Goal: Check status: Check status

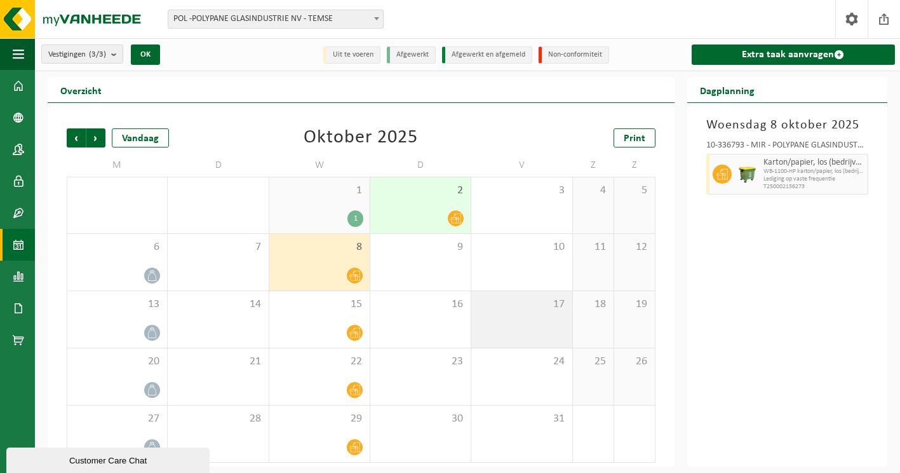
scroll to position [2, 0]
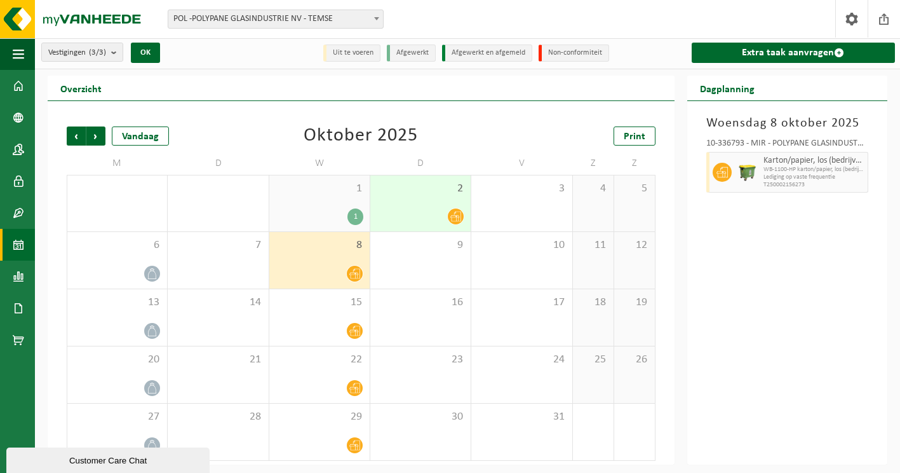
click at [707, 248] on div "[DATE] 10-336793 - MIR - POLYPANE GLASINDUSTRIE NV - SINT-NIKLAAS Karton/papier…" at bounding box center [788, 282] width 201 height 363
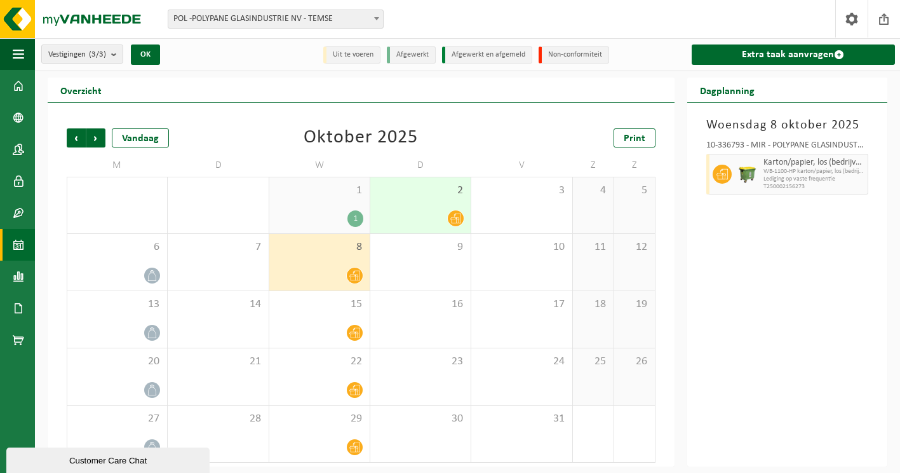
click at [449, 212] on span at bounding box center [456, 218] width 16 height 16
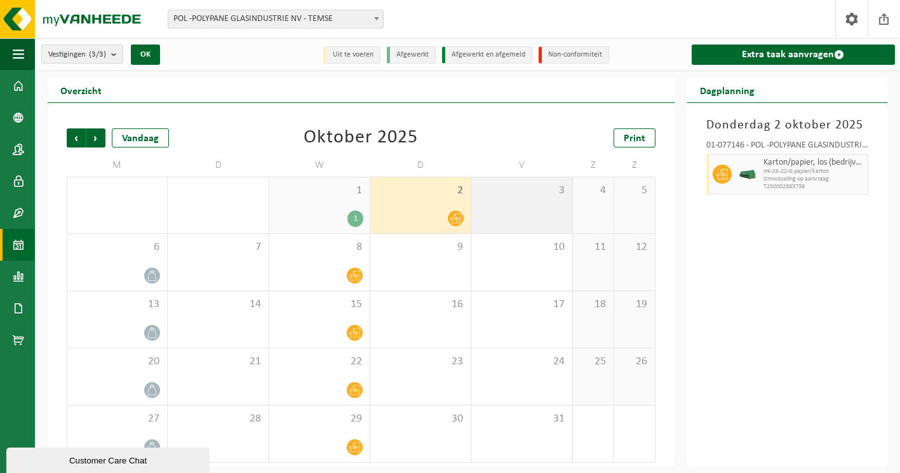
click at [529, 210] on div "3" at bounding box center [521, 205] width 100 height 56
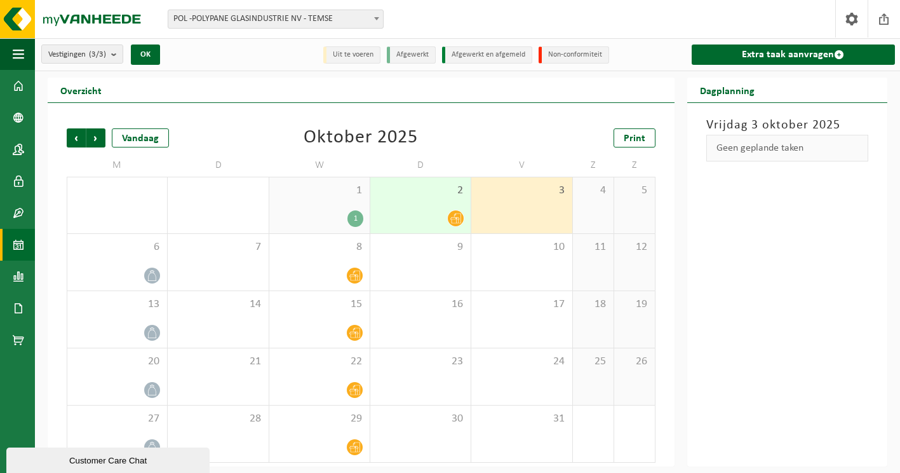
click at [442, 210] on div at bounding box center [421, 218] width 88 height 17
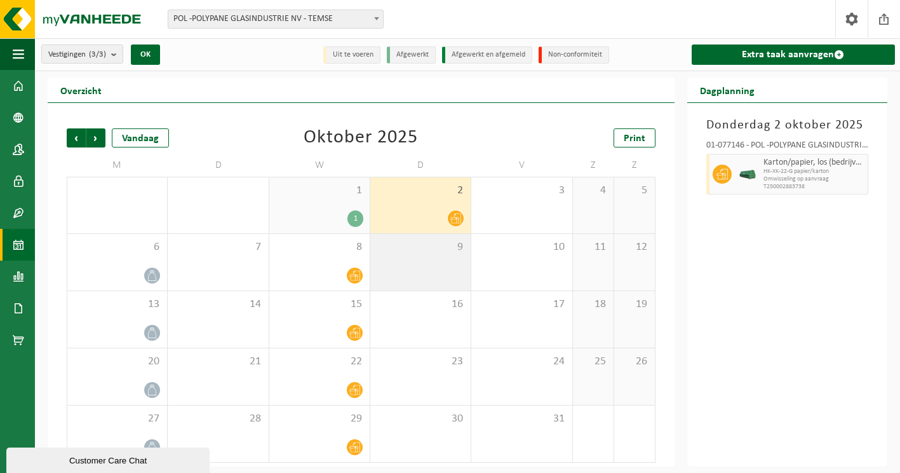
click at [444, 261] on div "9" at bounding box center [420, 262] width 100 height 57
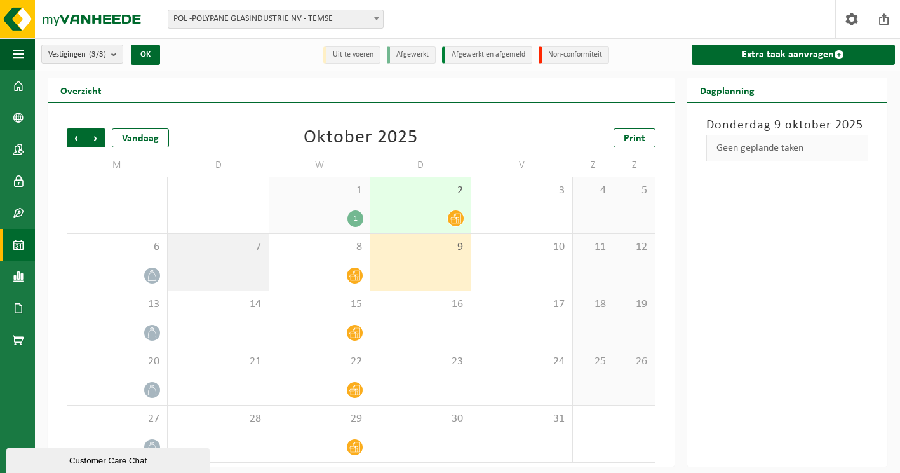
scroll to position [2, 0]
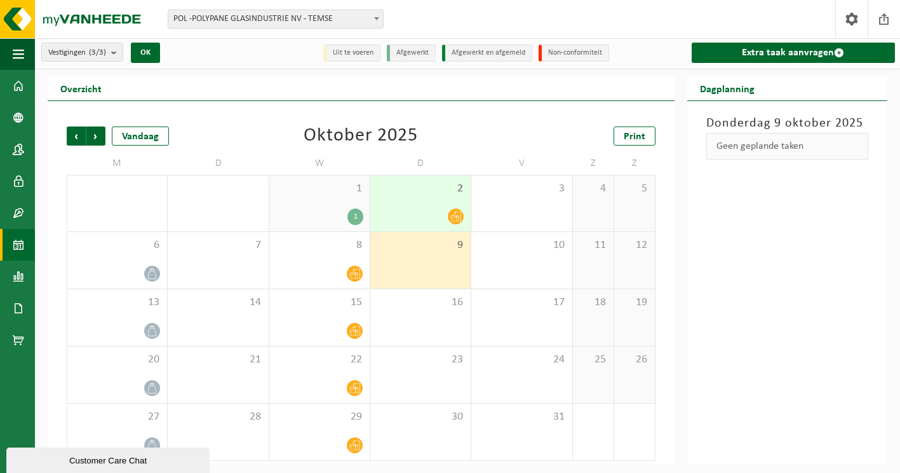
click at [479, 126] on div "Vorige Volgende Vandaag [DATE] Print" at bounding box center [361, 135] width 589 height 19
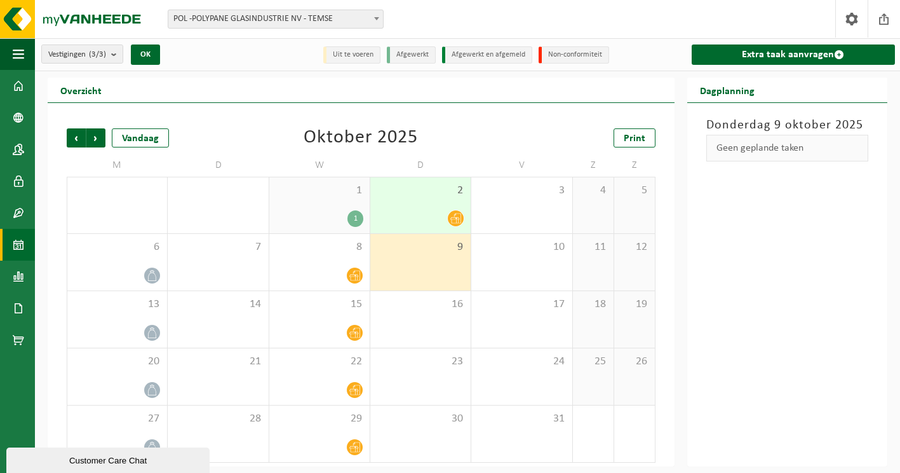
click at [454, 217] on icon at bounding box center [455, 218] width 11 height 11
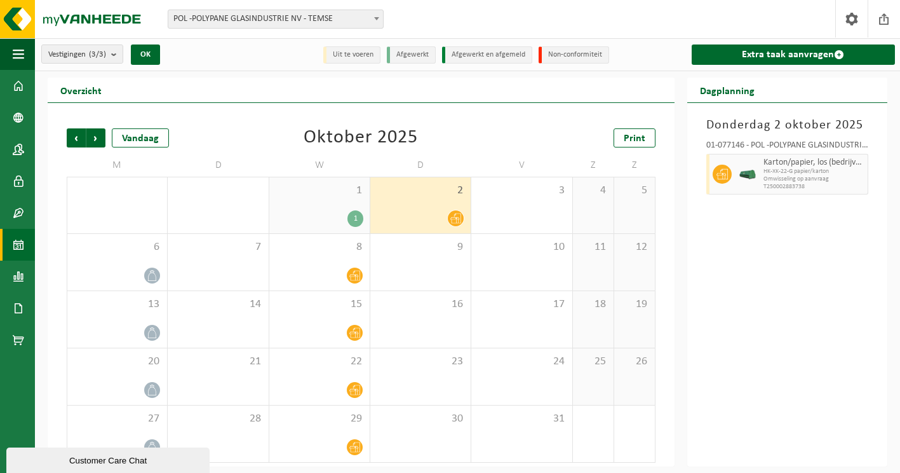
click at [728, 206] on div "[DATE] 01-077146 - POL -POLYPANE GLASINDUSTRIE NV - TEMSE Karton/papier, los (b…" at bounding box center [788, 284] width 201 height 363
click at [481, 142] on div "Vorige Volgende Vandaag [DATE] Print" at bounding box center [361, 137] width 589 height 19
click at [426, 205] on div "2" at bounding box center [420, 205] width 100 height 56
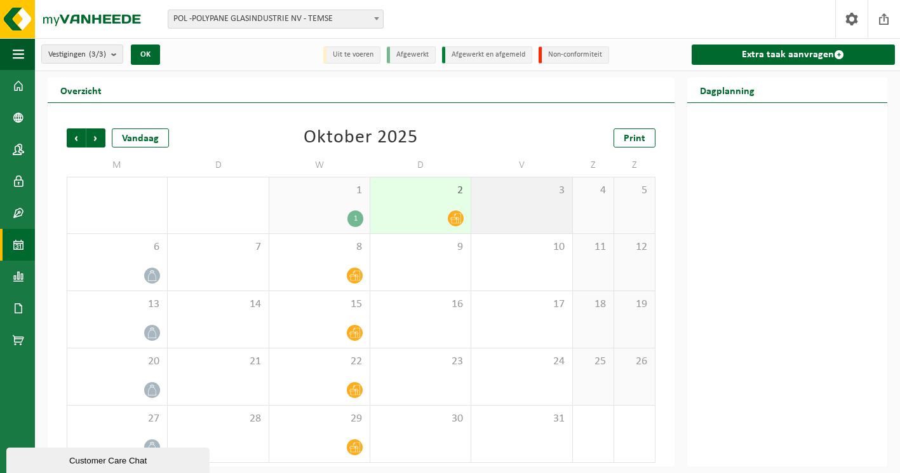
click at [505, 205] on div "3" at bounding box center [521, 205] width 100 height 56
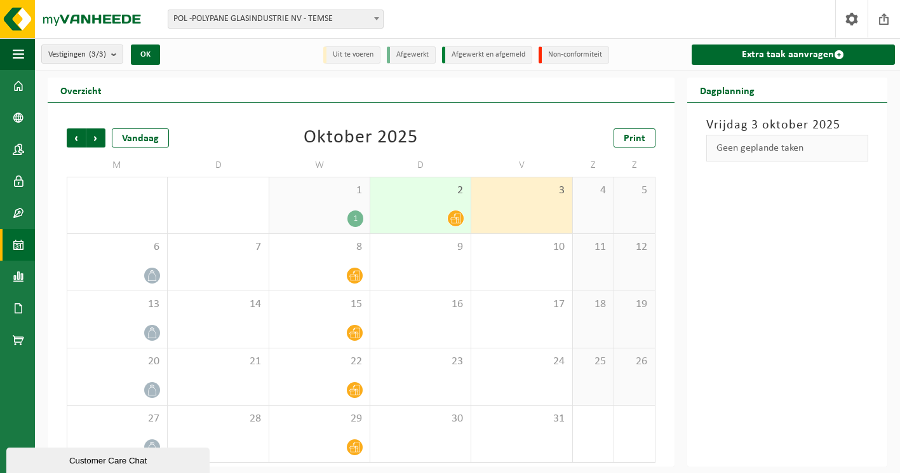
click at [424, 206] on div "2" at bounding box center [420, 205] width 100 height 56
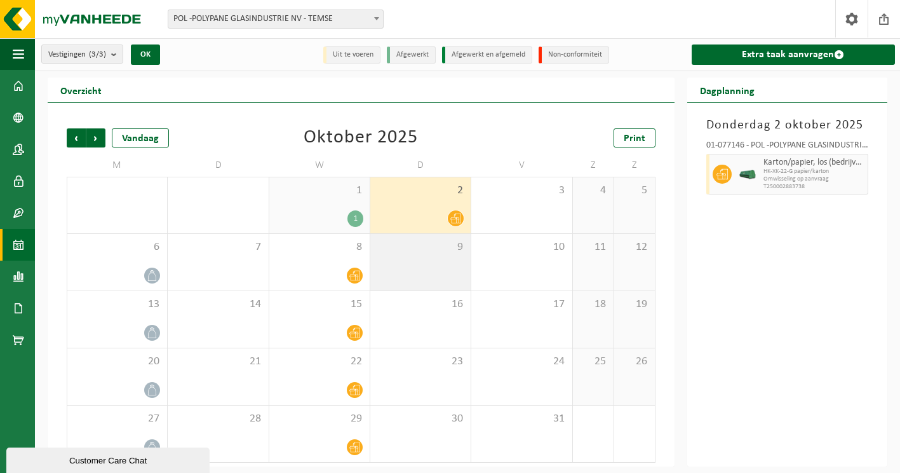
click at [431, 256] on div "9" at bounding box center [420, 262] width 100 height 57
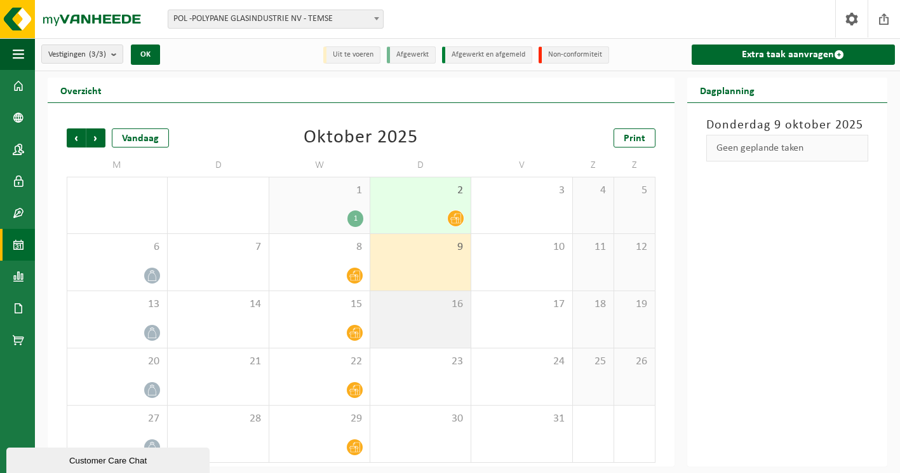
click at [426, 308] on span "16" at bounding box center [421, 304] width 88 height 14
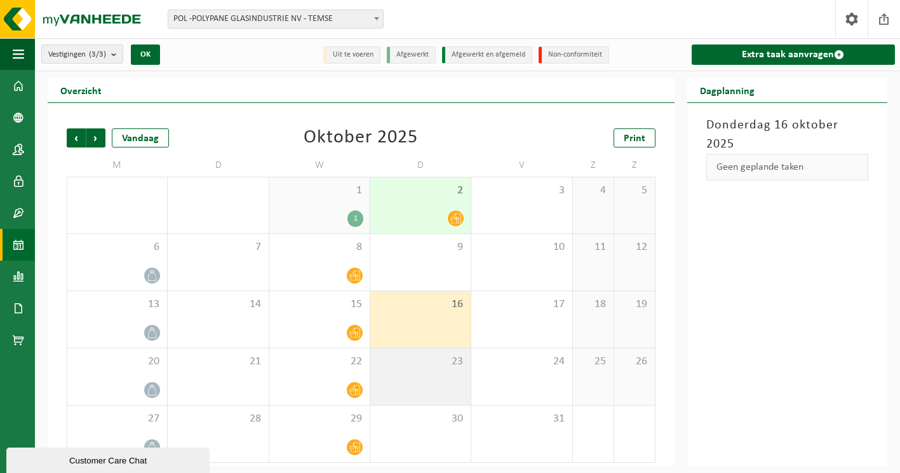
click at [412, 379] on div "23" at bounding box center [420, 376] width 100 height 57
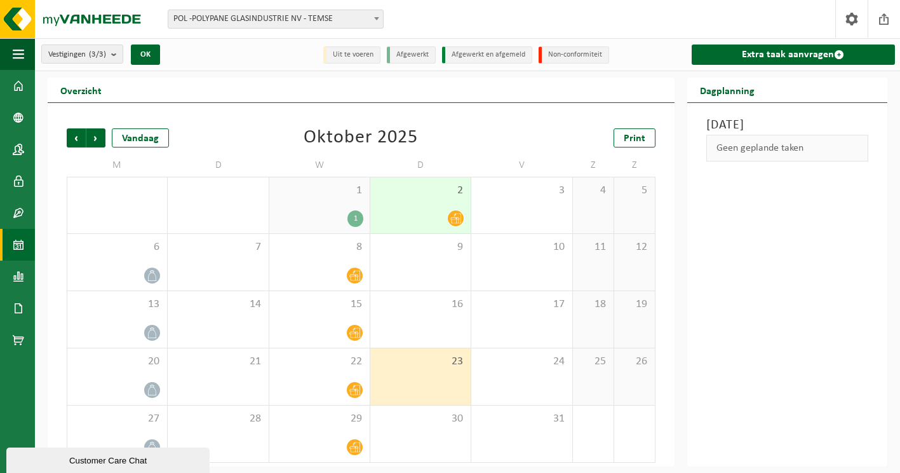
click at [322, 212] on div "1" at bounding box center [320, 218] width 88 height 17
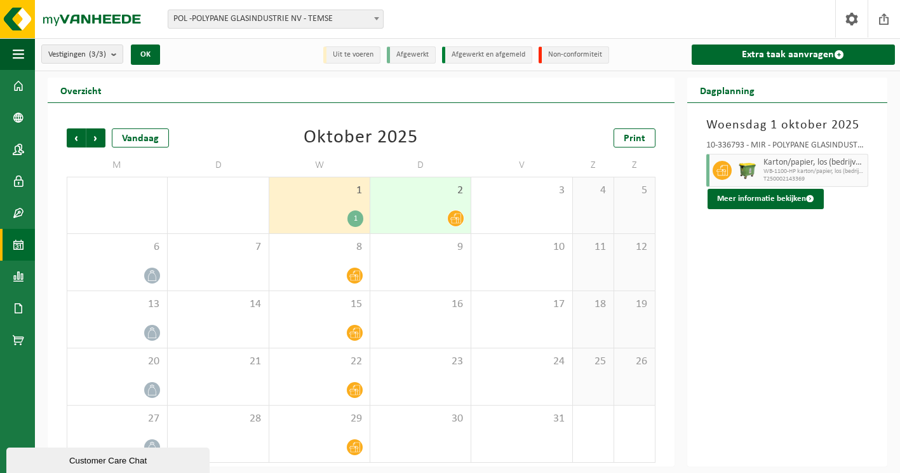
click at [390, 213] on div at bounding box center [421, 218] width 88 height 17
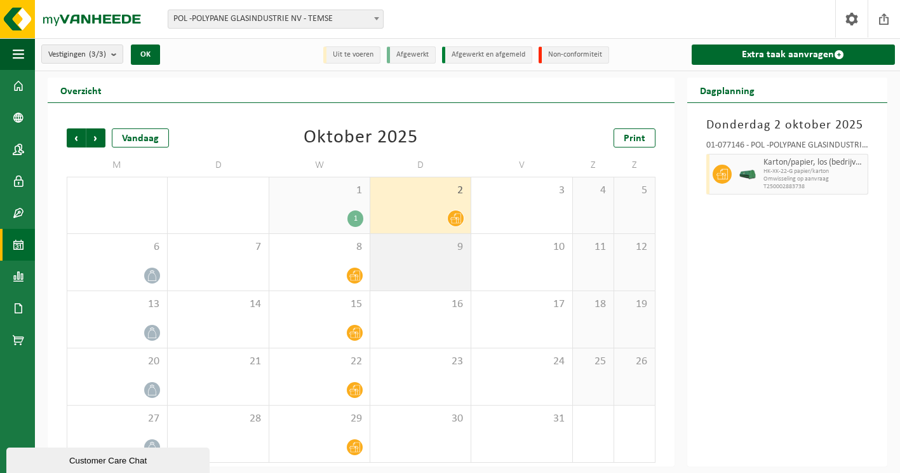
click at [416, 272] on div "9" at bounding box center [420, 262] width 100 height 57
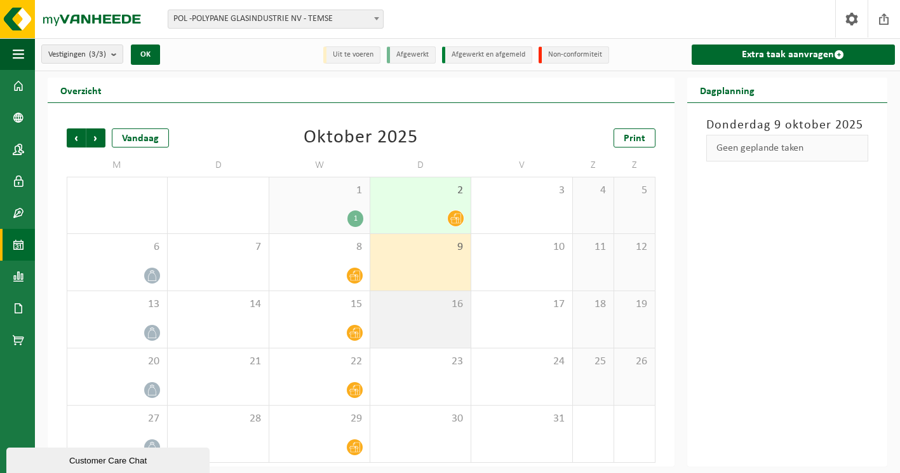
click at [408, 316] on div "16" at bounding box center [420, 319] width 100 height 57
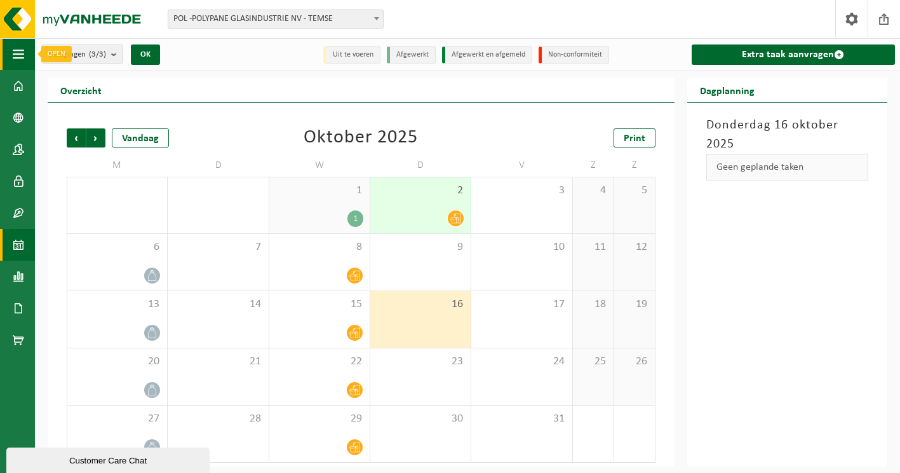
click at [19, 55] on span "button" at bounding box center [18, 54] width 11 height 32
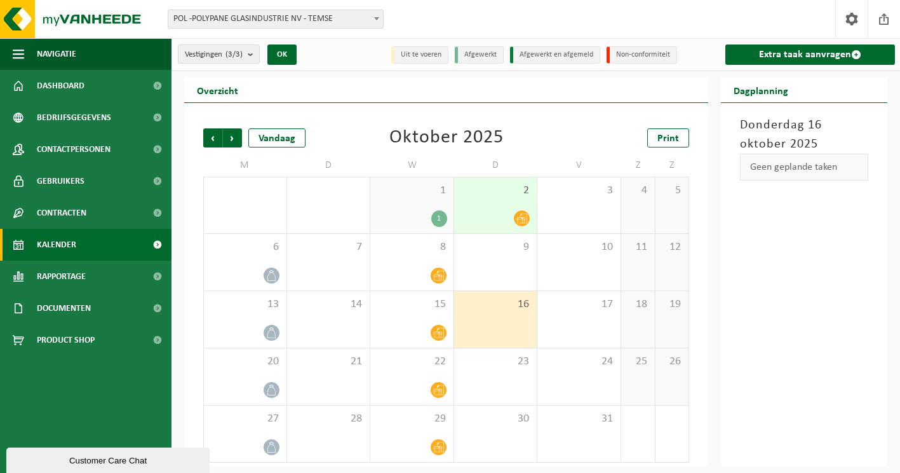
click at [51, 244] on span "Kalender" at bounding box center [56, 245] width 39 height 32
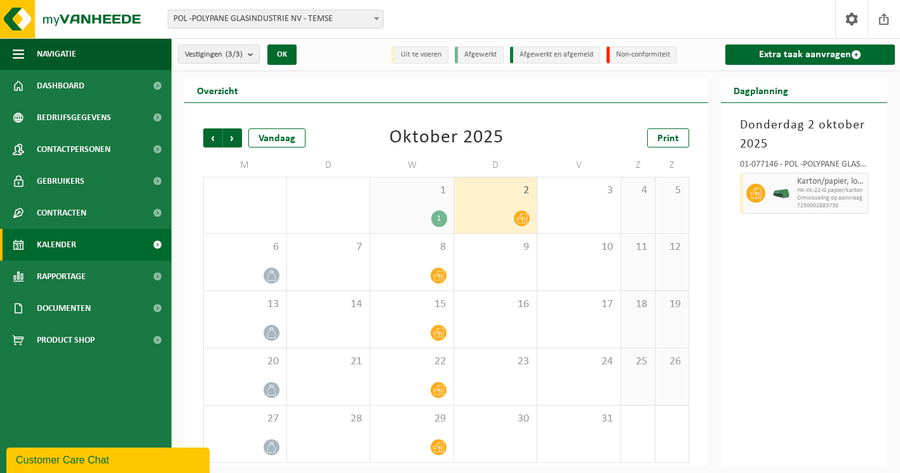
click at [497, 213] on div at bounding box center [496, 218] width 71 height 17
